Goal: Check status: Check status

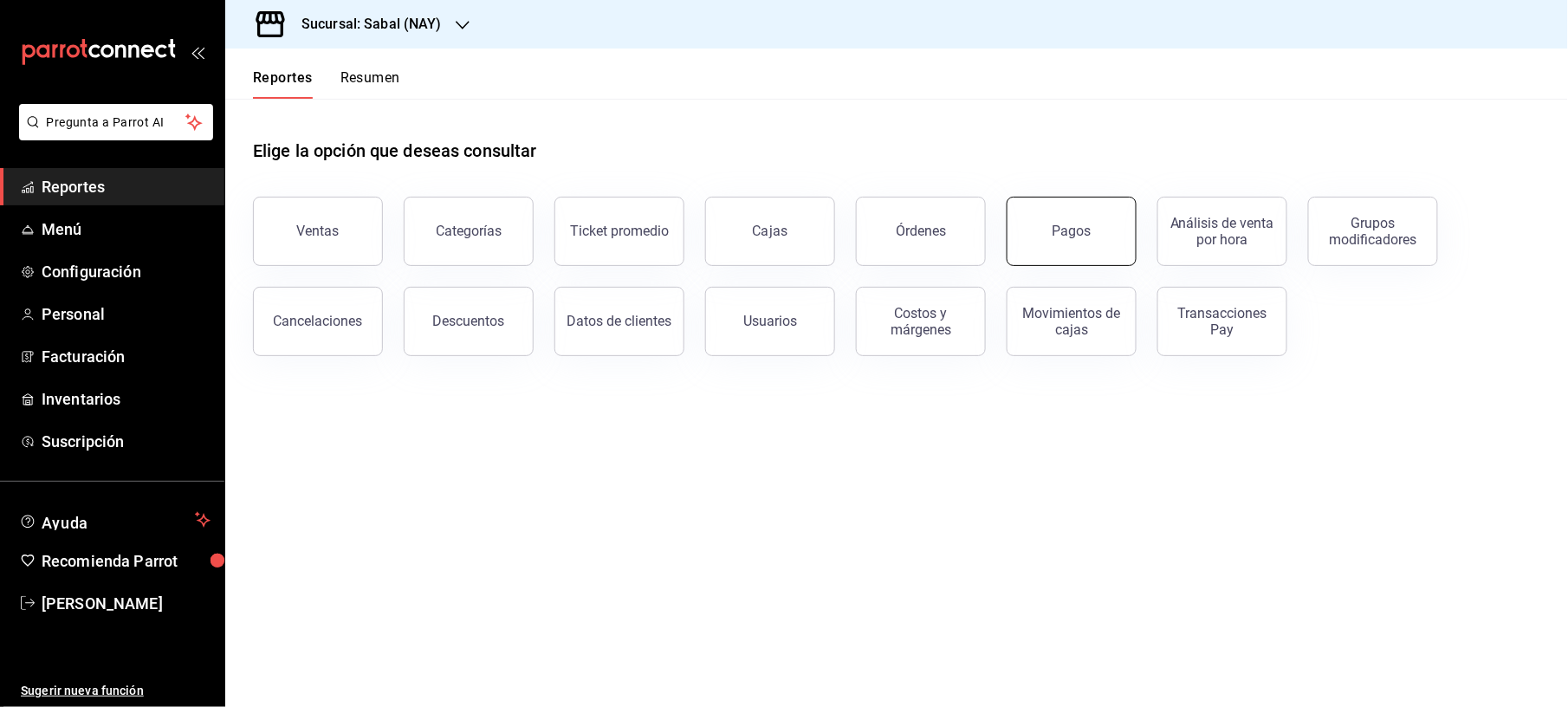
click at [1027, 232] on button "Pagos" at bounding box center [1072, 231] width 130 height 69
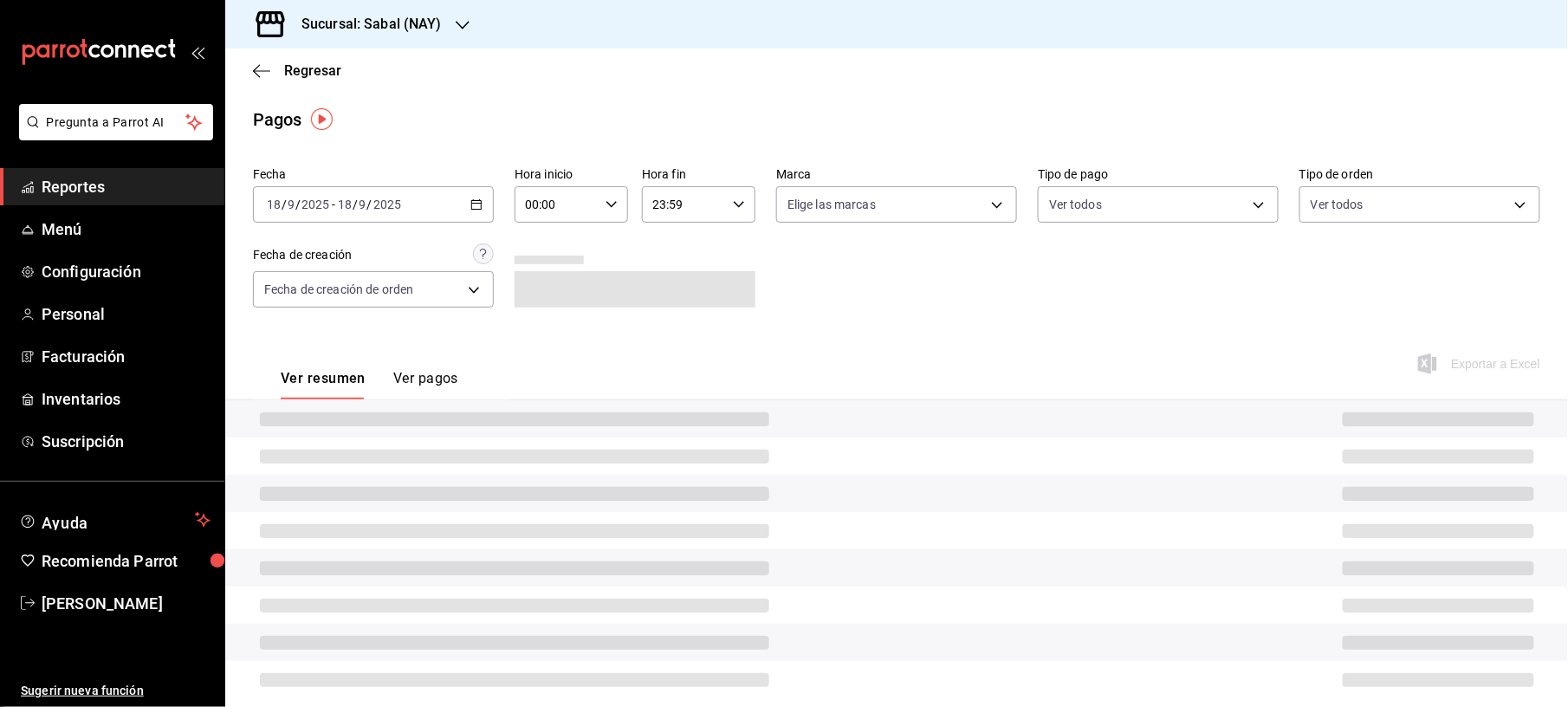
click at [489, 192] on div "[DATE] [DATE] - [DATE] [DATE]" at bounding box center [374, 204] width 241 height 36
click at [273, 289] on span "Ayer" at bounding box center [334, 295] width 135 height 18
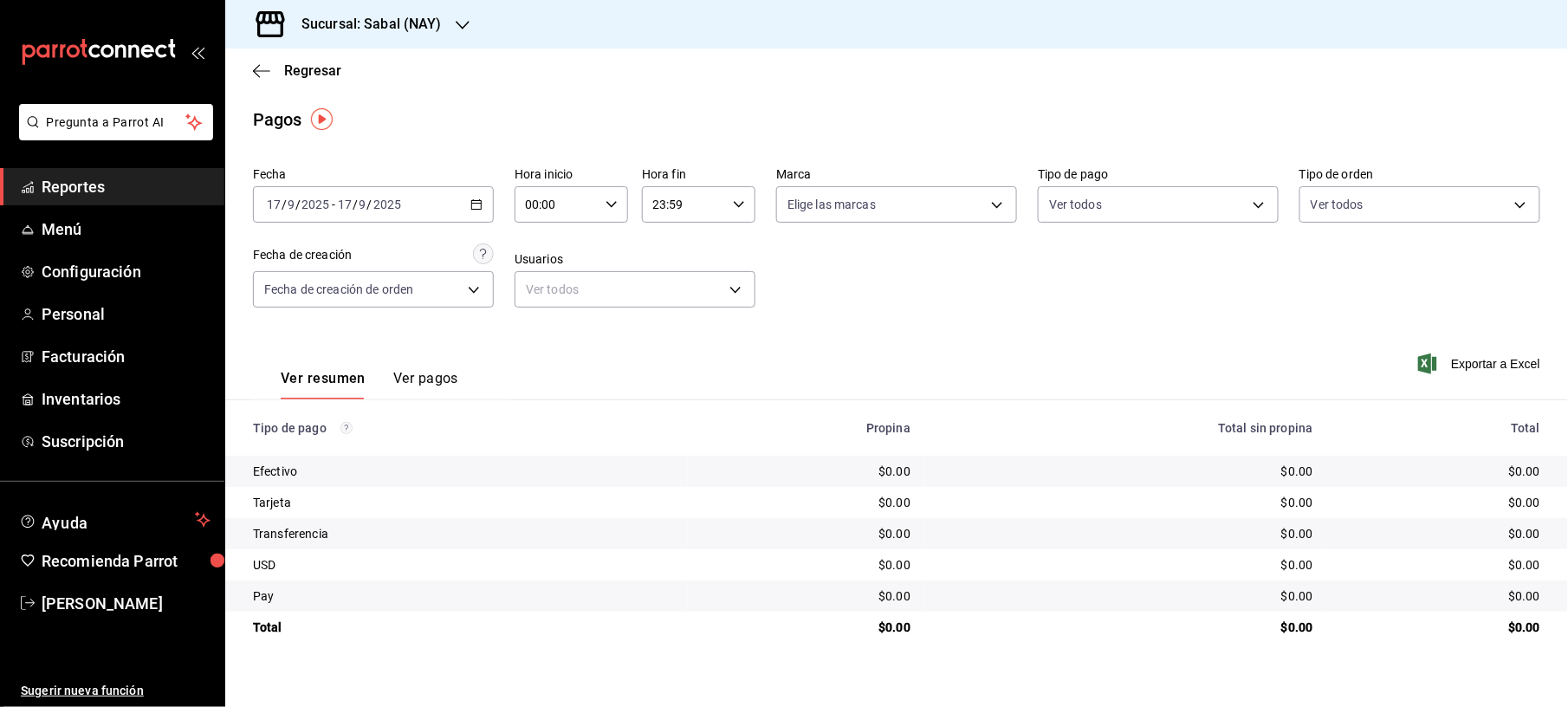
click at [475, 205] on icon "button" at bounding box center [477, 205] width 12 height 12
click at [295, 296] on span "Ayer" at bounding box center [334, 295] width 135 height 18
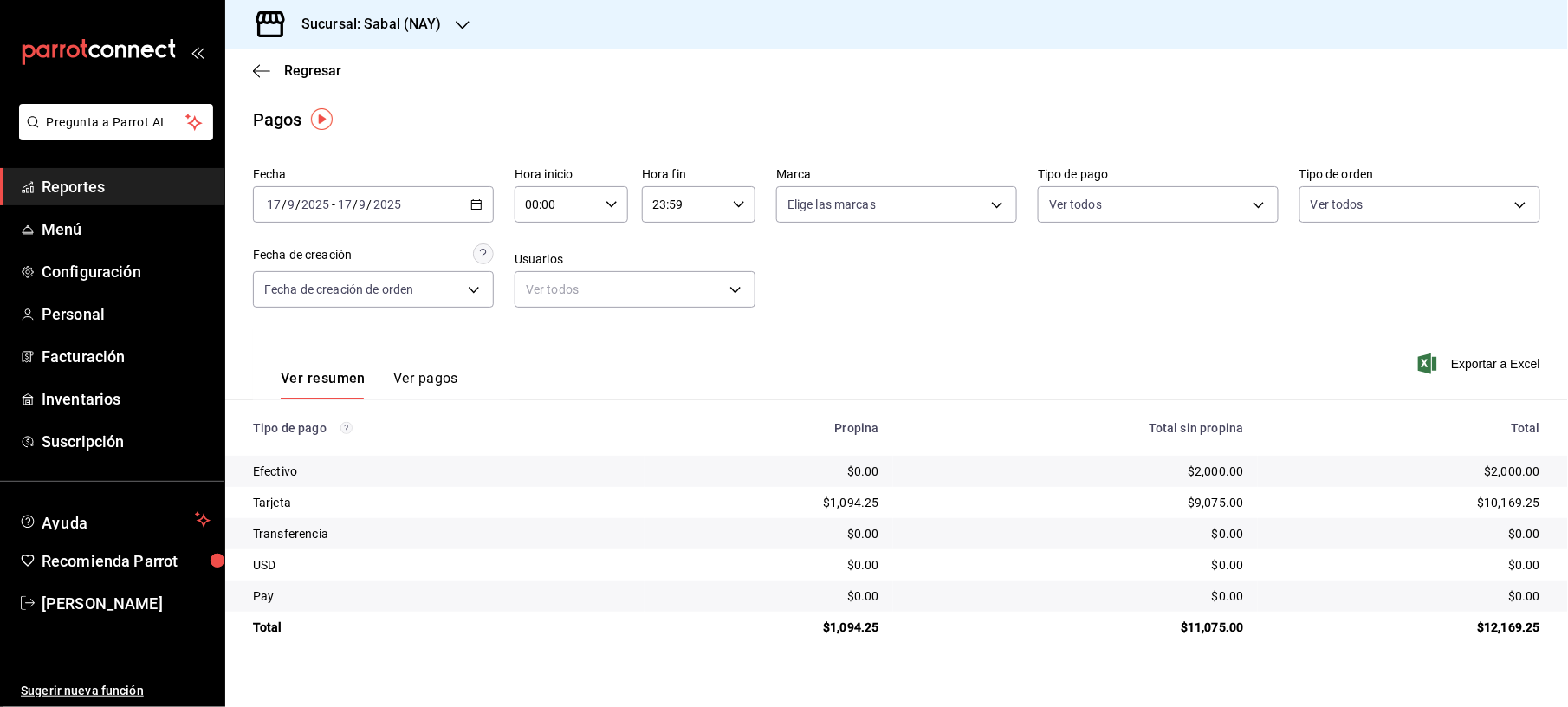
click at [476, 205] on icon "button" at bounding box center [477, 205] width 12 height 12
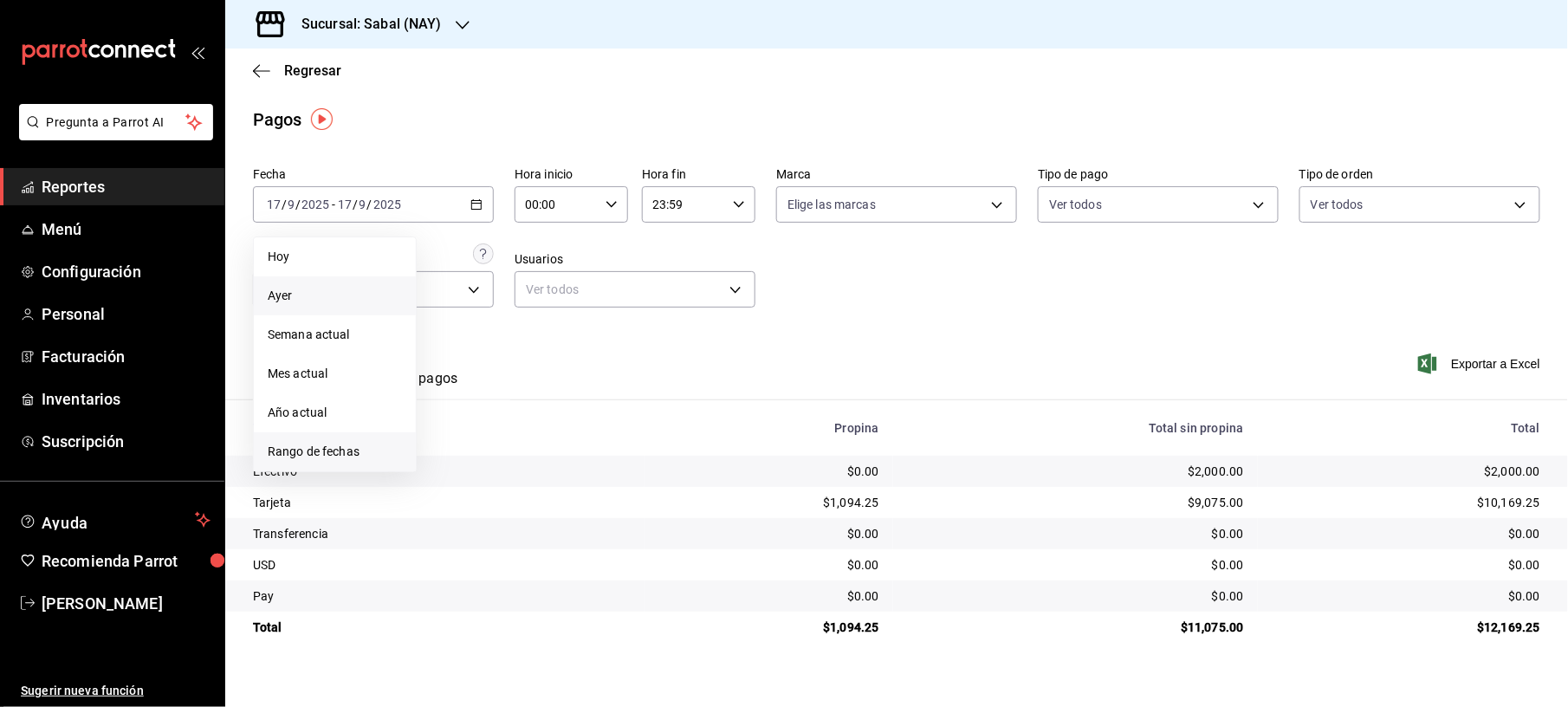
click at [295, 444] on span "Rango de fechas" at bounding box center [334, 451] width 135 height 18
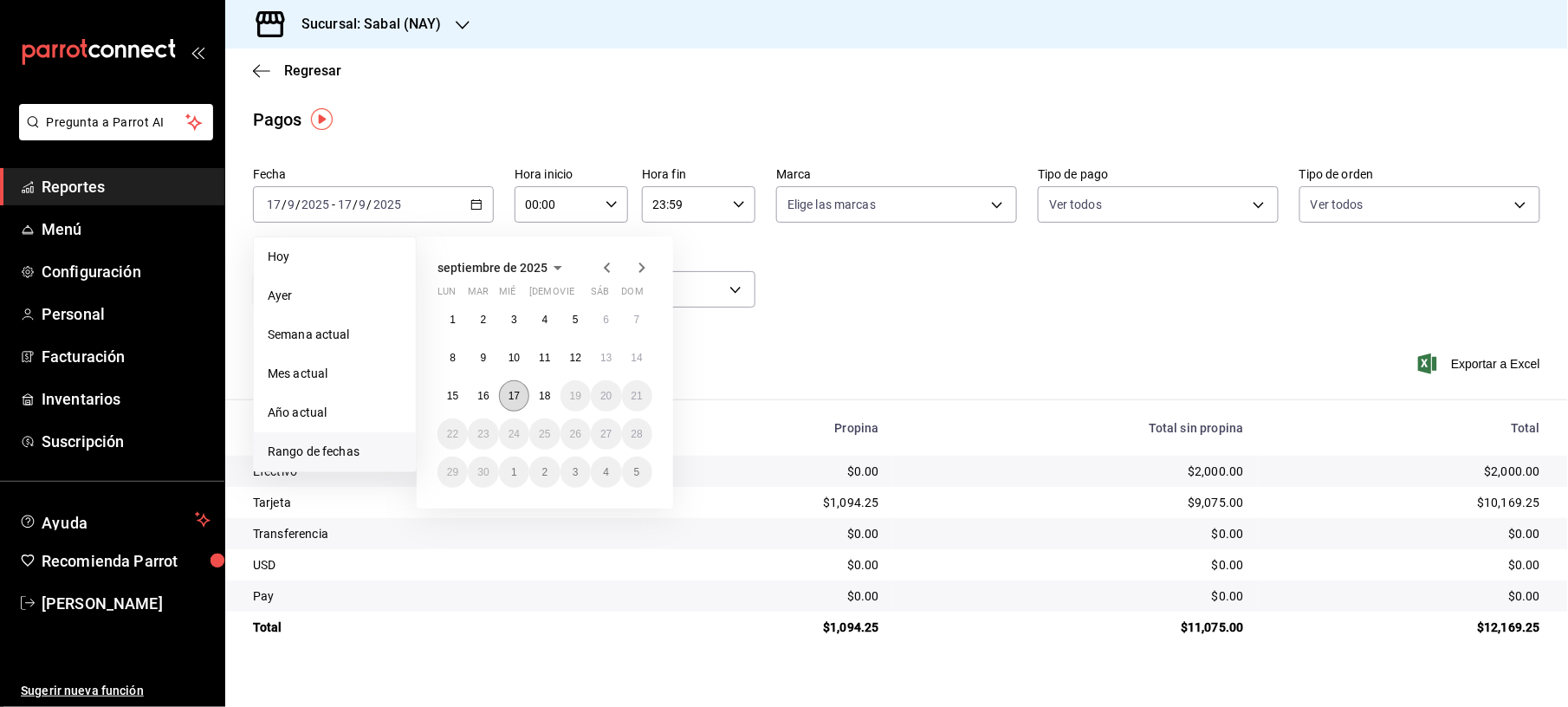
click at [514, 398] on abbr "17" at bounding box center [514, 396] width 11 height 12
click at [514, 398] on abbr "17" at bounding box center [514, 396] width 11 height 12
